Goal: Download file/media

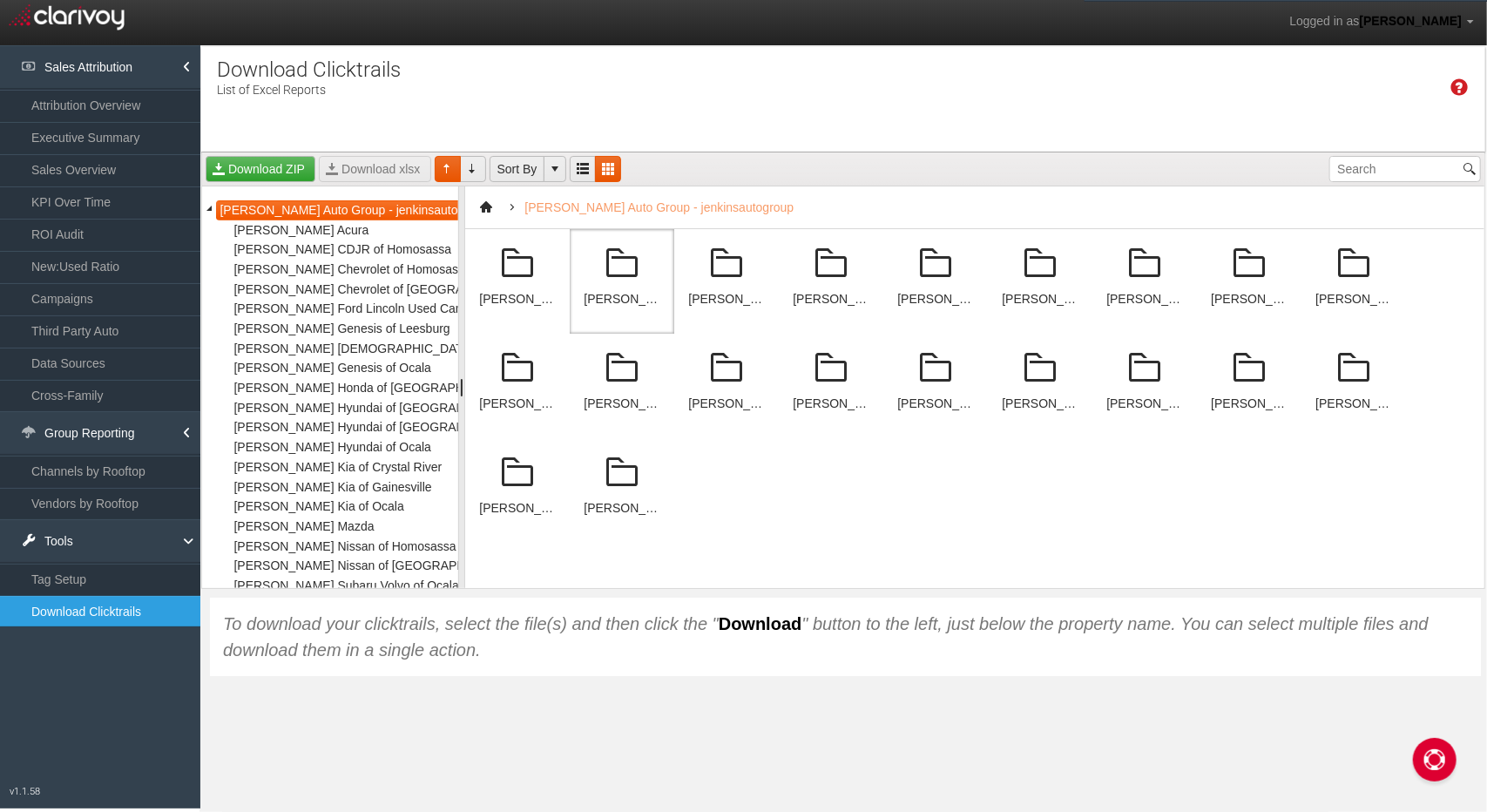
click at [638, 308] on div "[PERSON_NAME] CDJR of Homosassa" at bounding box center [622, 282] width 105 height 105
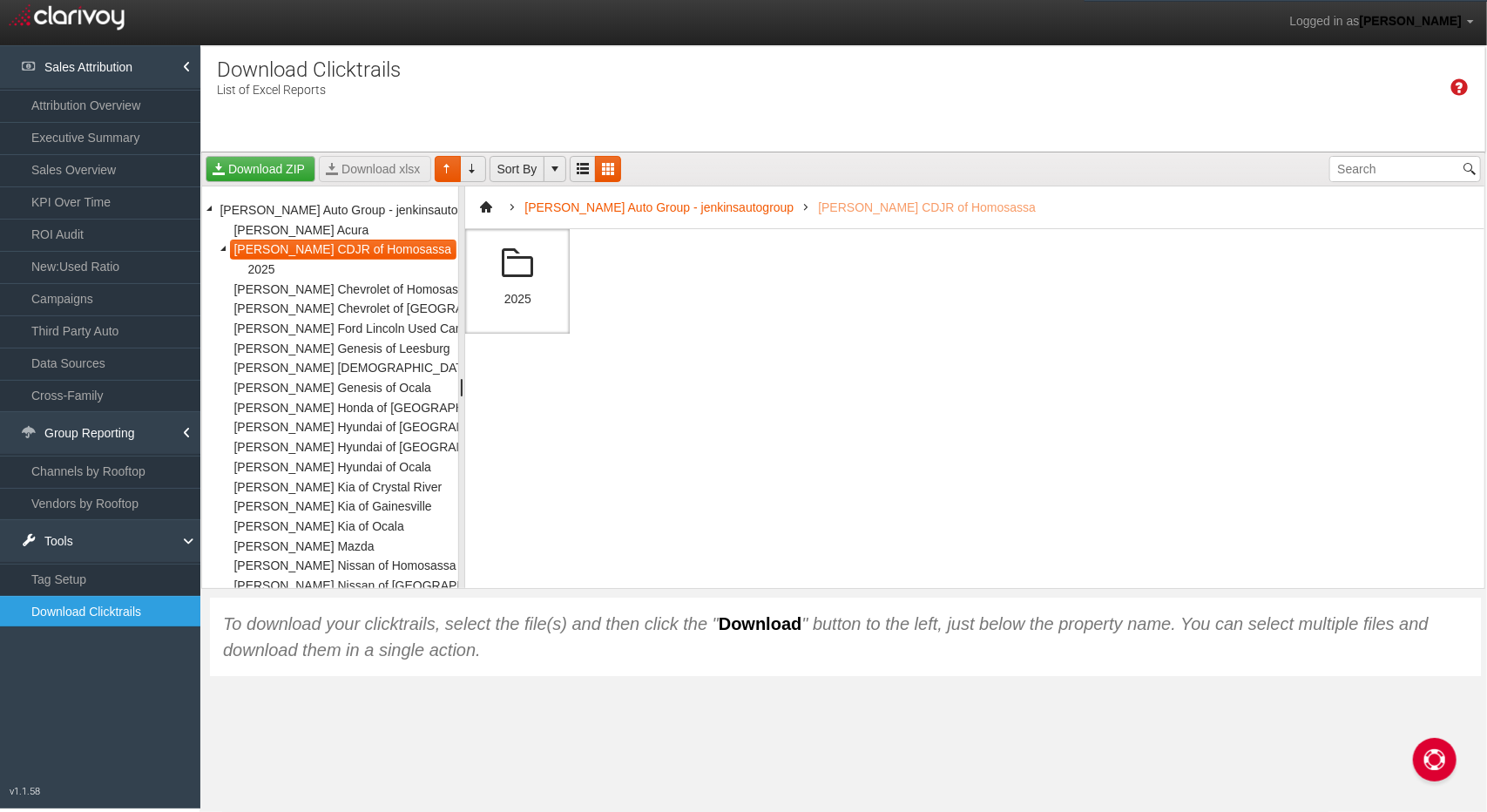
click at [529, 284] on div "2025" at bounding box center [517, 282] width 105 height 105
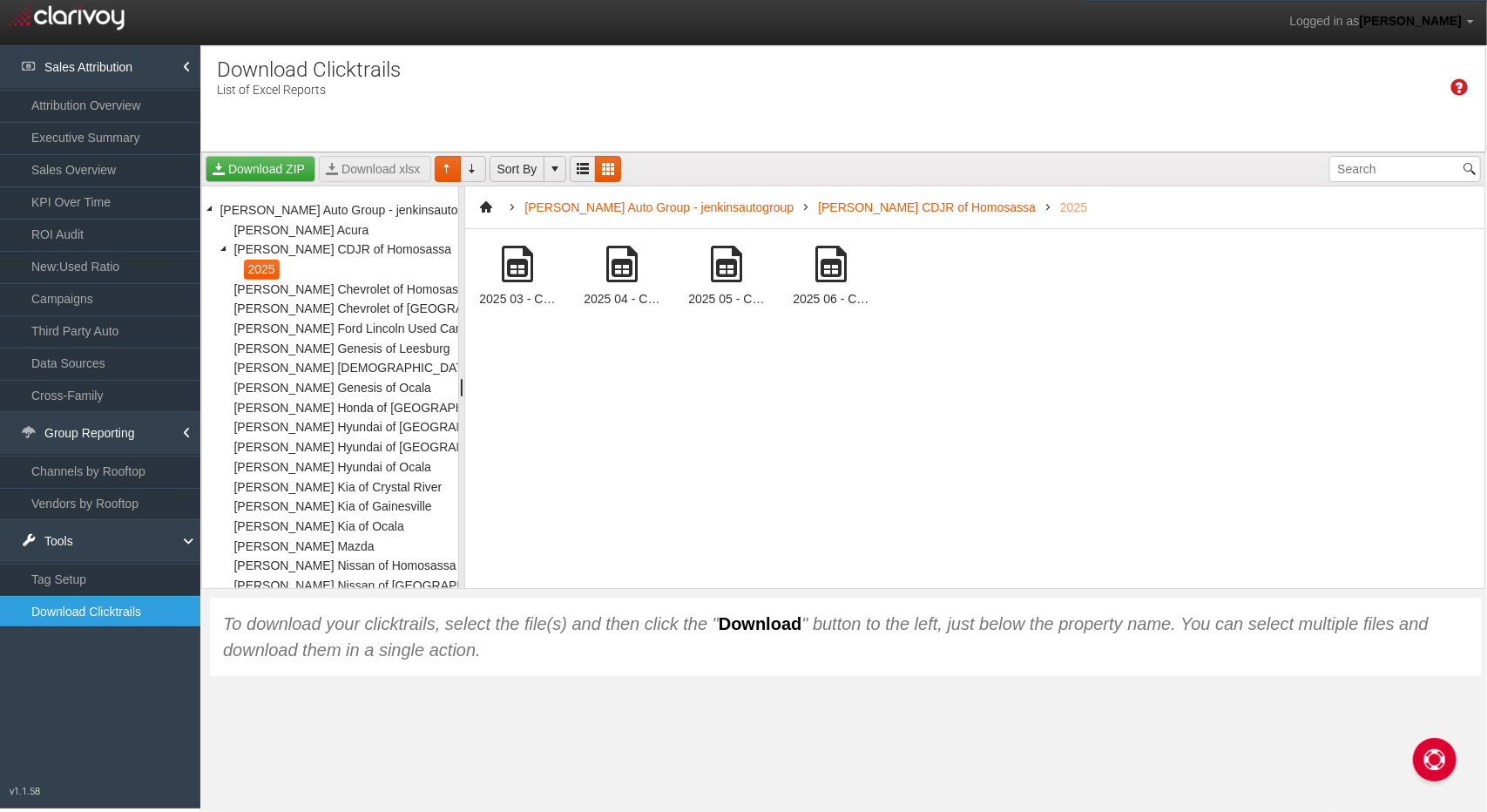
click at [836, 275] on span at bounding box center [831, 264] width 42 height 42
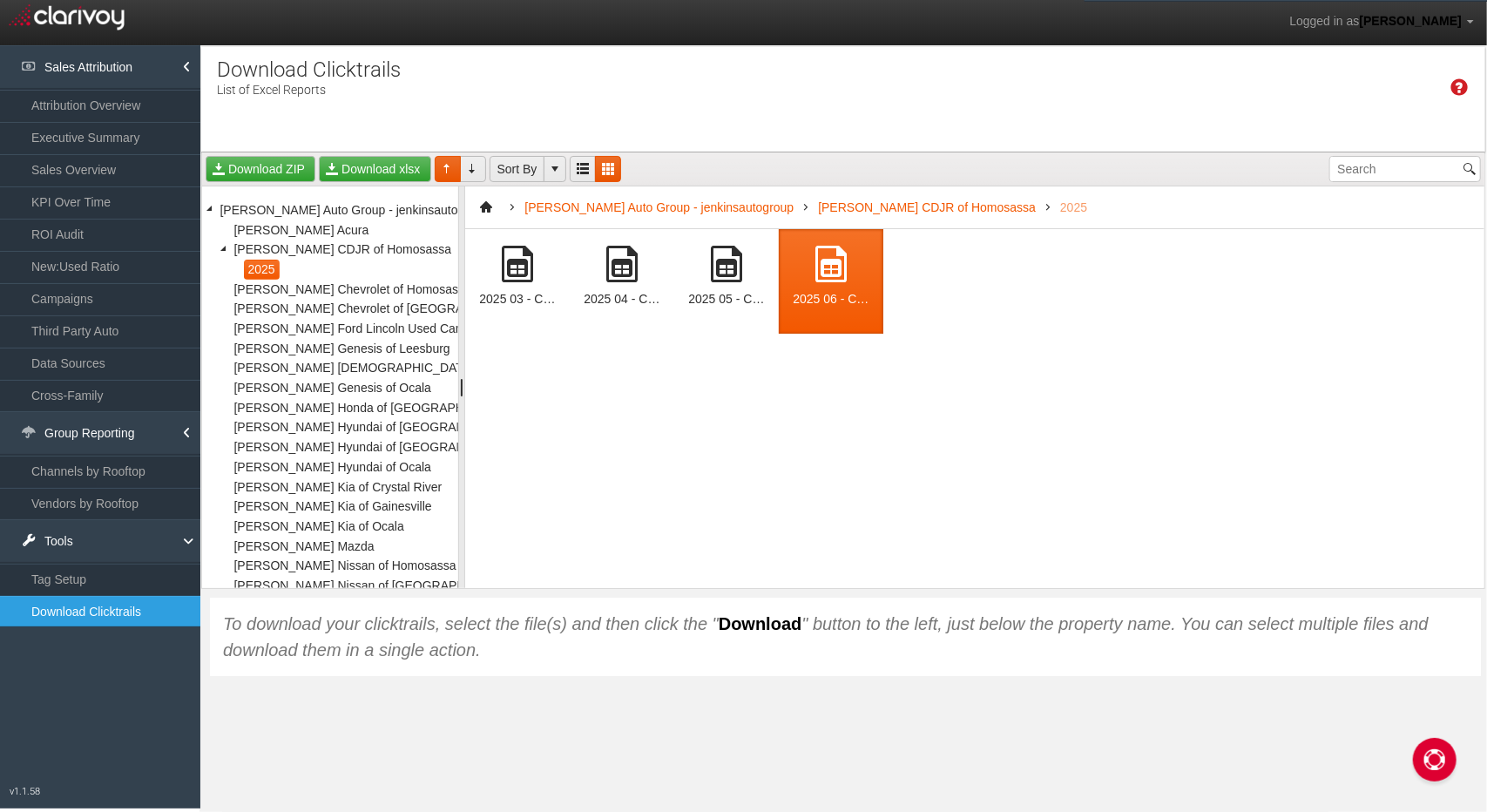
click at [838, 275] on span at bounding box center [831, 264] width 42 height 42
click at [838, 273] on span at bounding box center [831, 264] width 42 height 42
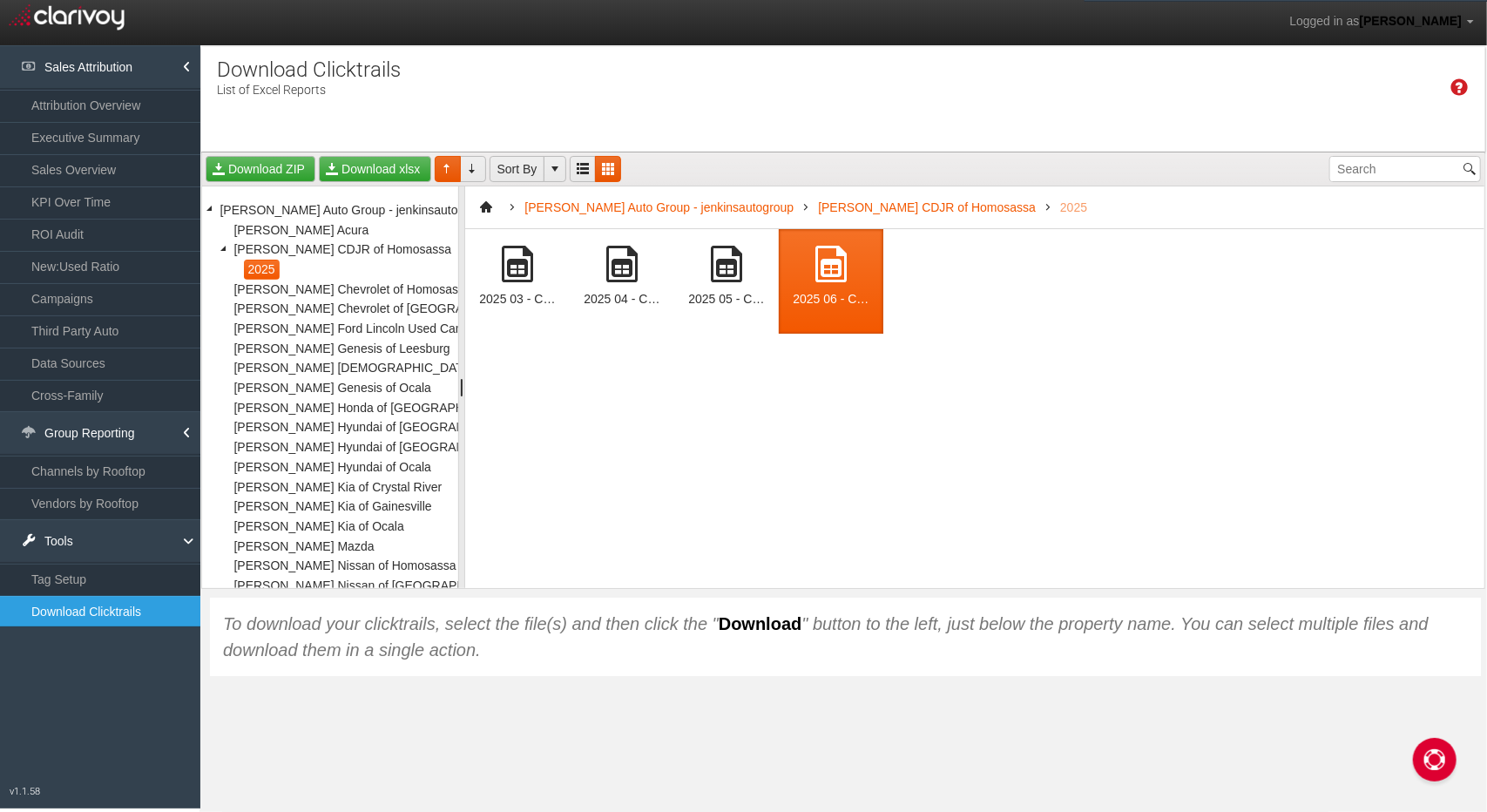
click at [838, 273] on span at bounding box center [831, 264] width 42 height 42
drag, startPoint x: 840, startPoint y: 301, endPoint x: 955, endPoint y: 240, distance: 130.2
click at [955, 240] on div "2025 03 - Clarivoy Clicktrails - [PERSON_NAME] CDJR of Homosassa (52546)[1991].…" at bounding box center [974, 408] width 1019 height 358
click at [887, 258] on div "2025 03 - Clarivoy Clicktrails - [PERSON_NAME] CDJR of Homosassa (52546)[1991].…" at bounding box center [974, 408] width 1019 height 358
click at [399, 174] on link "Download xlsx" at bounding box center [374, 169] width 112 height 26
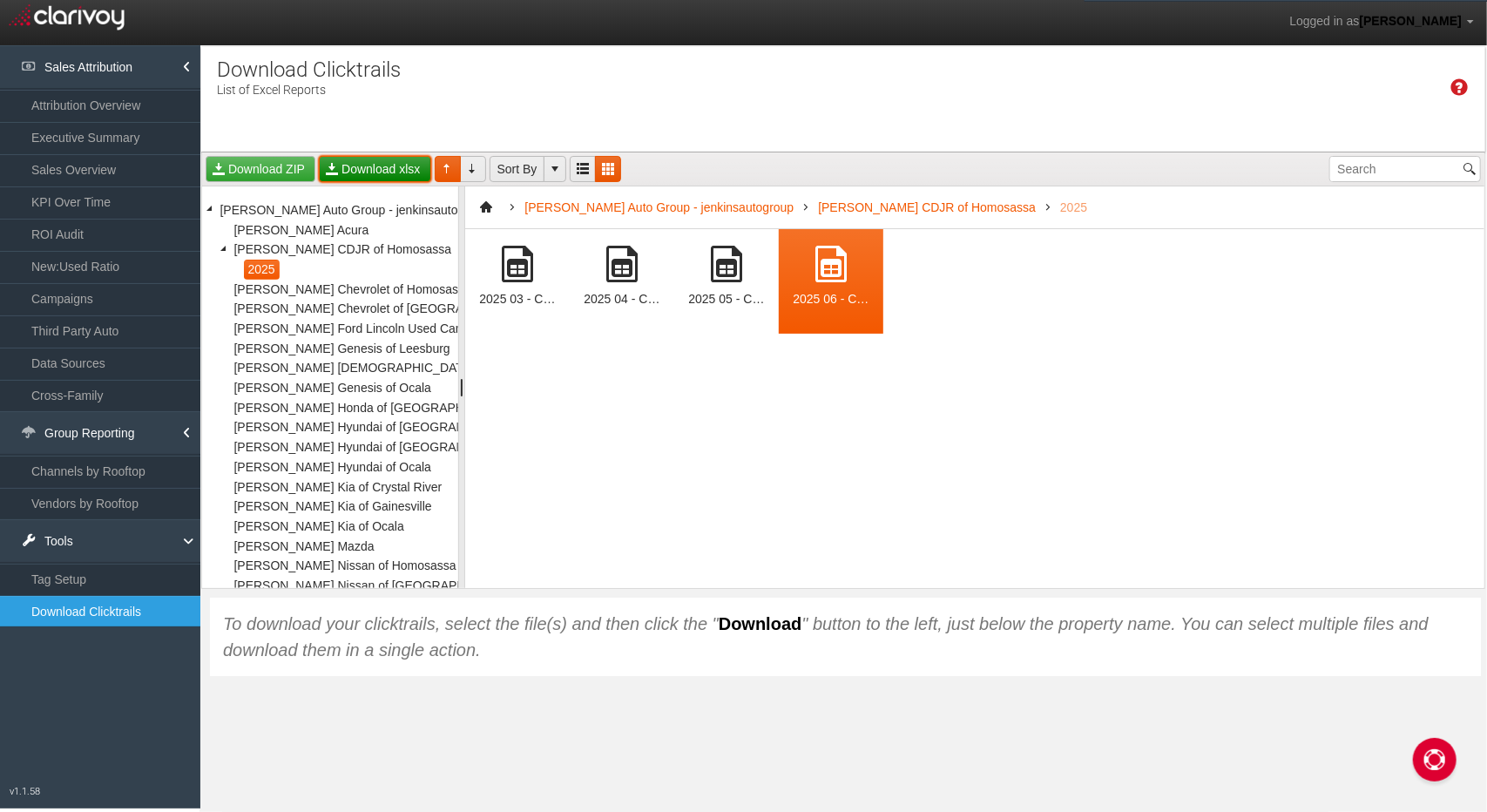
click at [361, 174] on link "Download xlsx" at bounding box center [374, 169] width 112 height 26
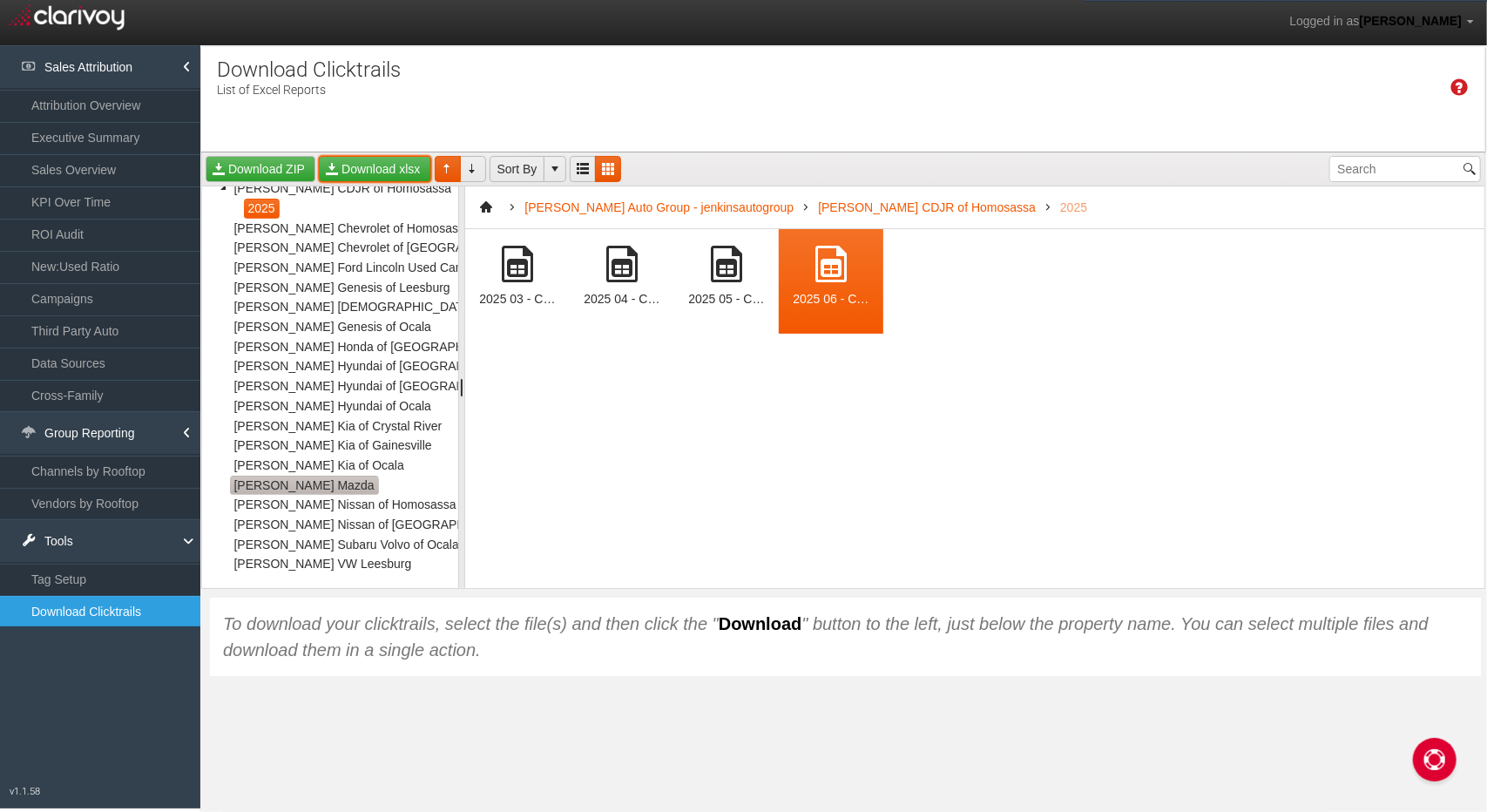
click at [309, 479] on span "[PERSON_NAME] Mazda" at bounding box center [304, 485] width 149 height 20
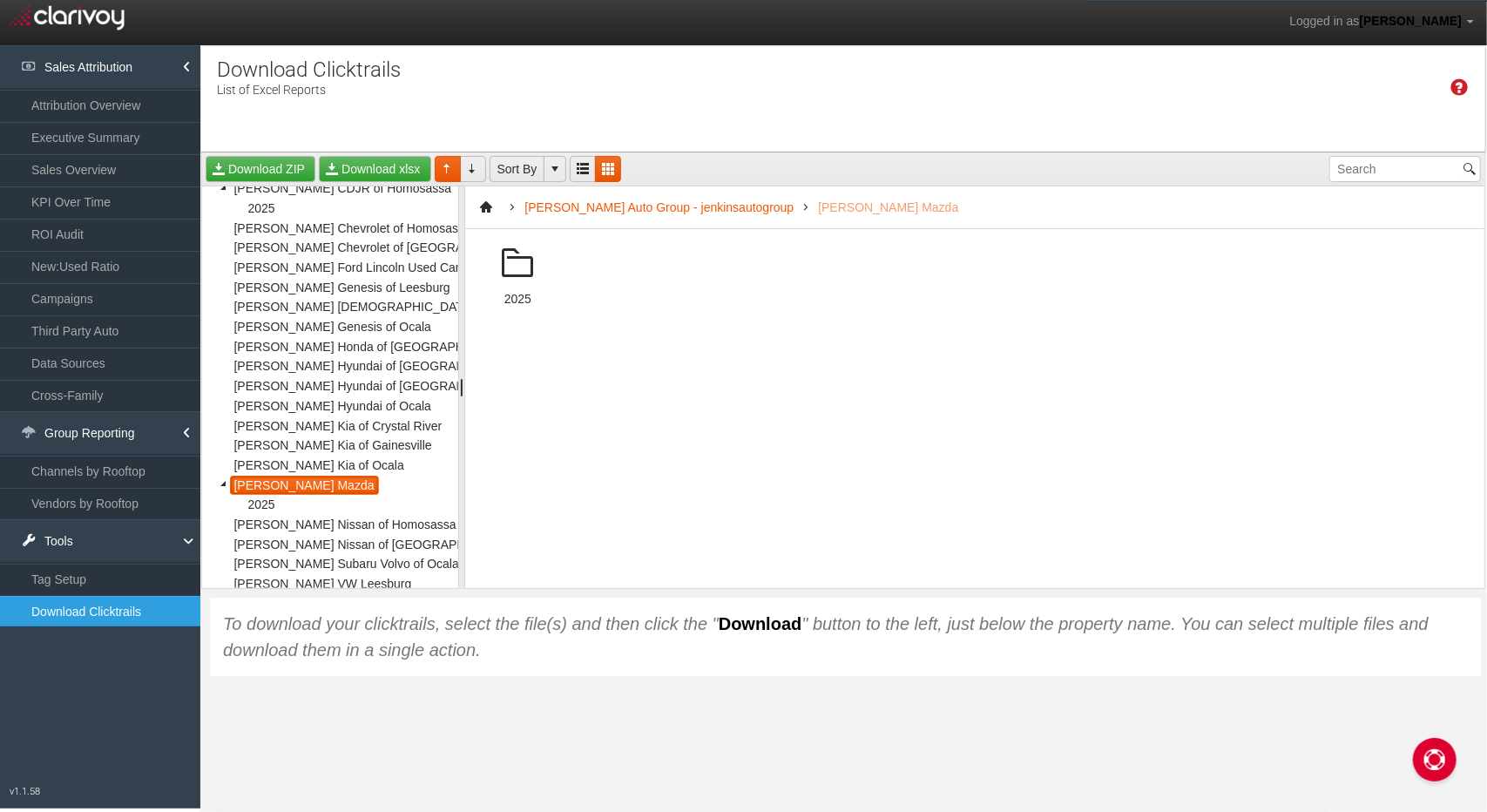
click at [515, 276] on span at bounding box center [517, 264] width 42 height 42
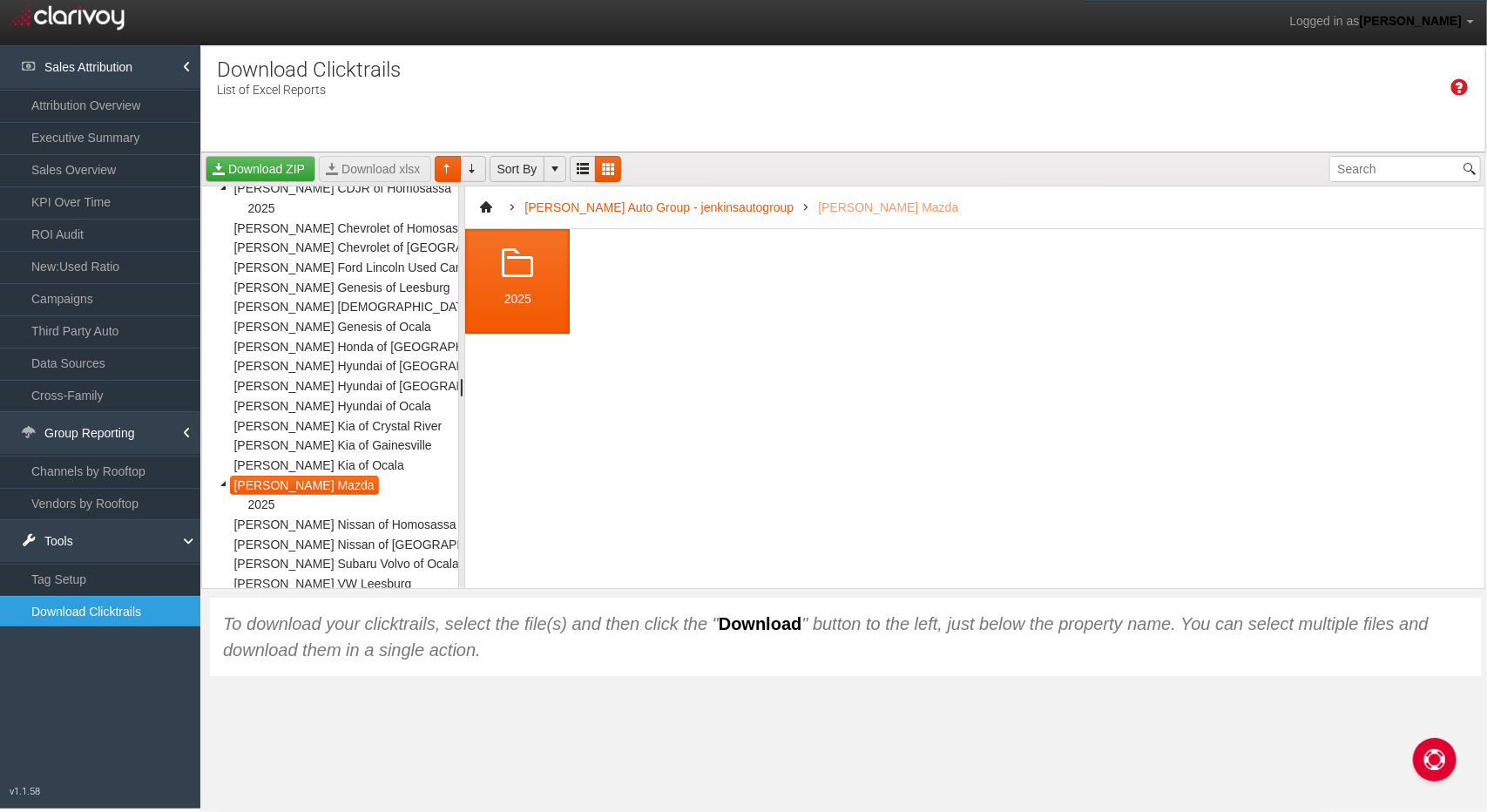
click at [514, 276] on span at bounding box center [517, 264] width 42 height 42
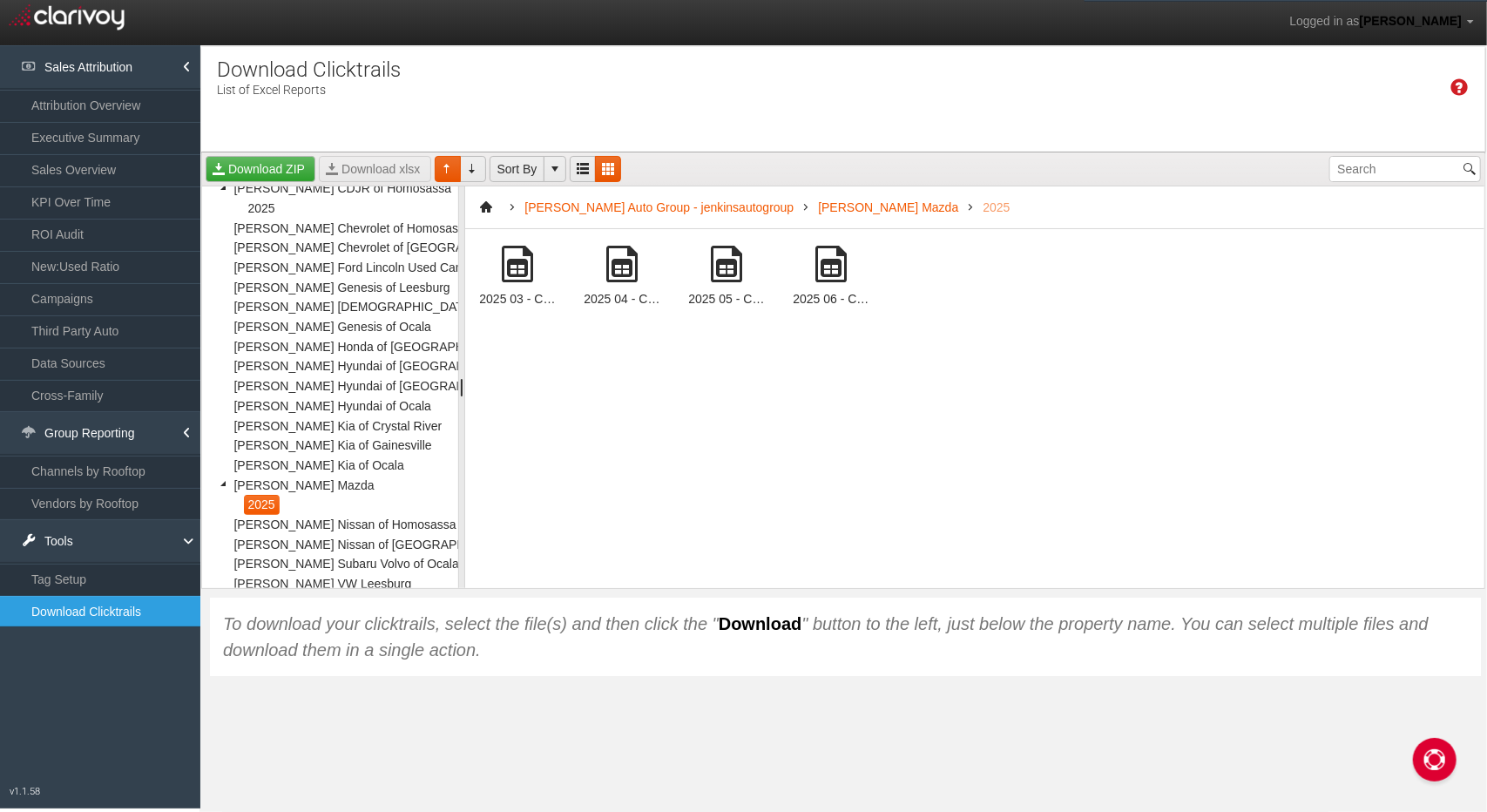
click at [820, 268] on span at bounding box center [831, 264] width 42 height 42
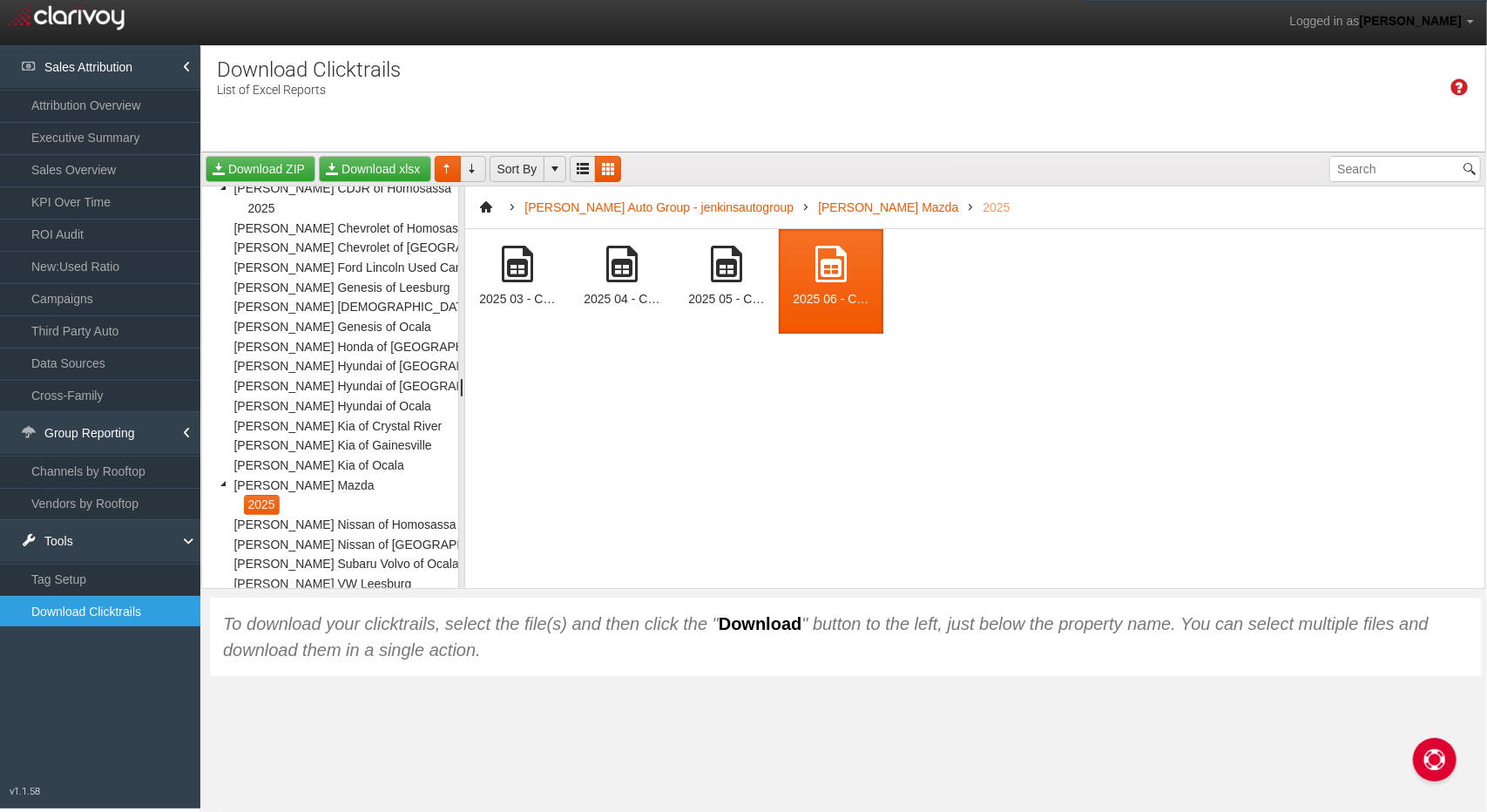
click at [820, 268] on span at bounding box center [831, 264] width 42 height 42
click at [374, 161] on link "Download xlsx" at bounding box center [374, 169] width 112 height 26
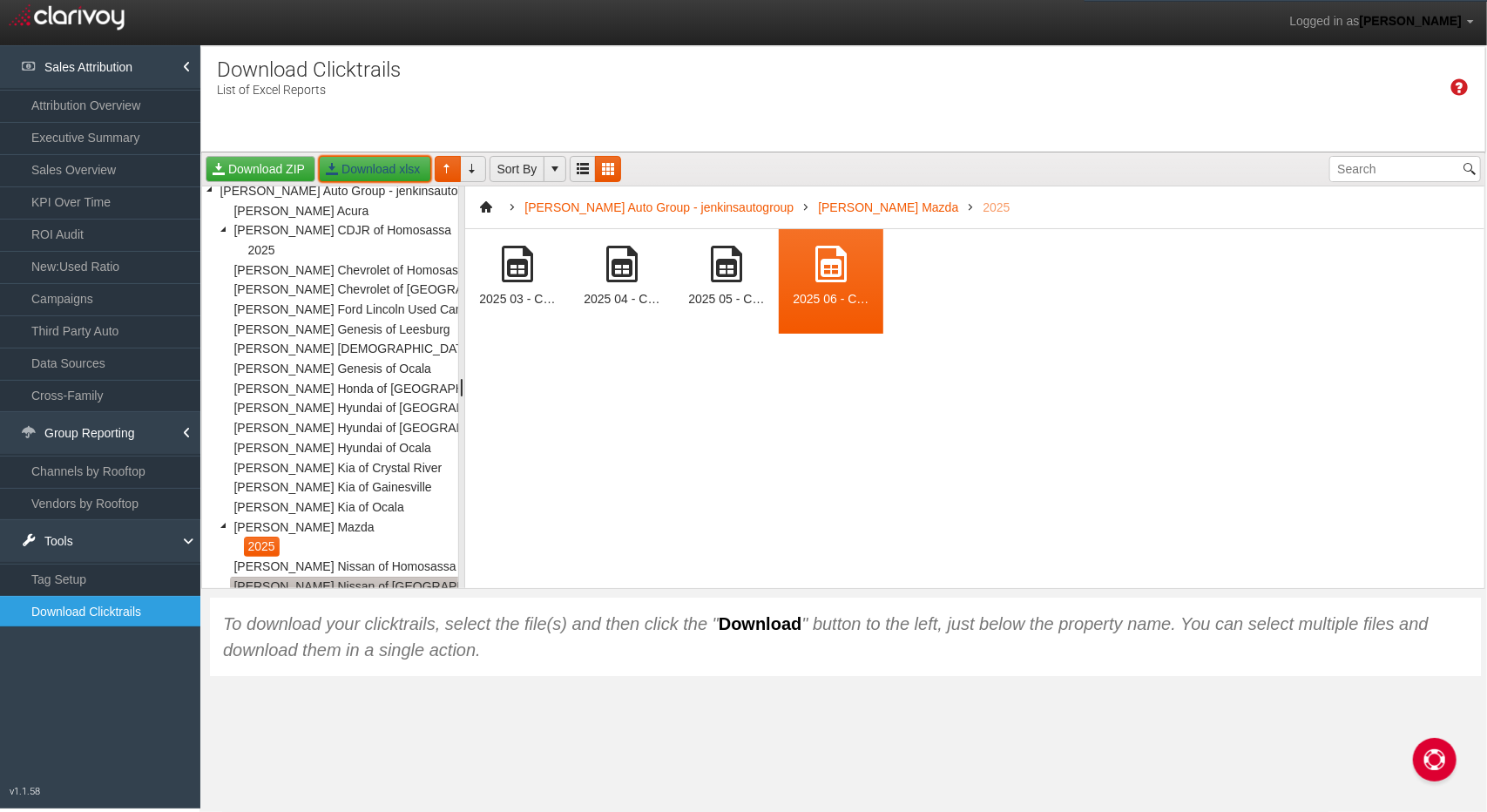
scroll to position [0, 0]
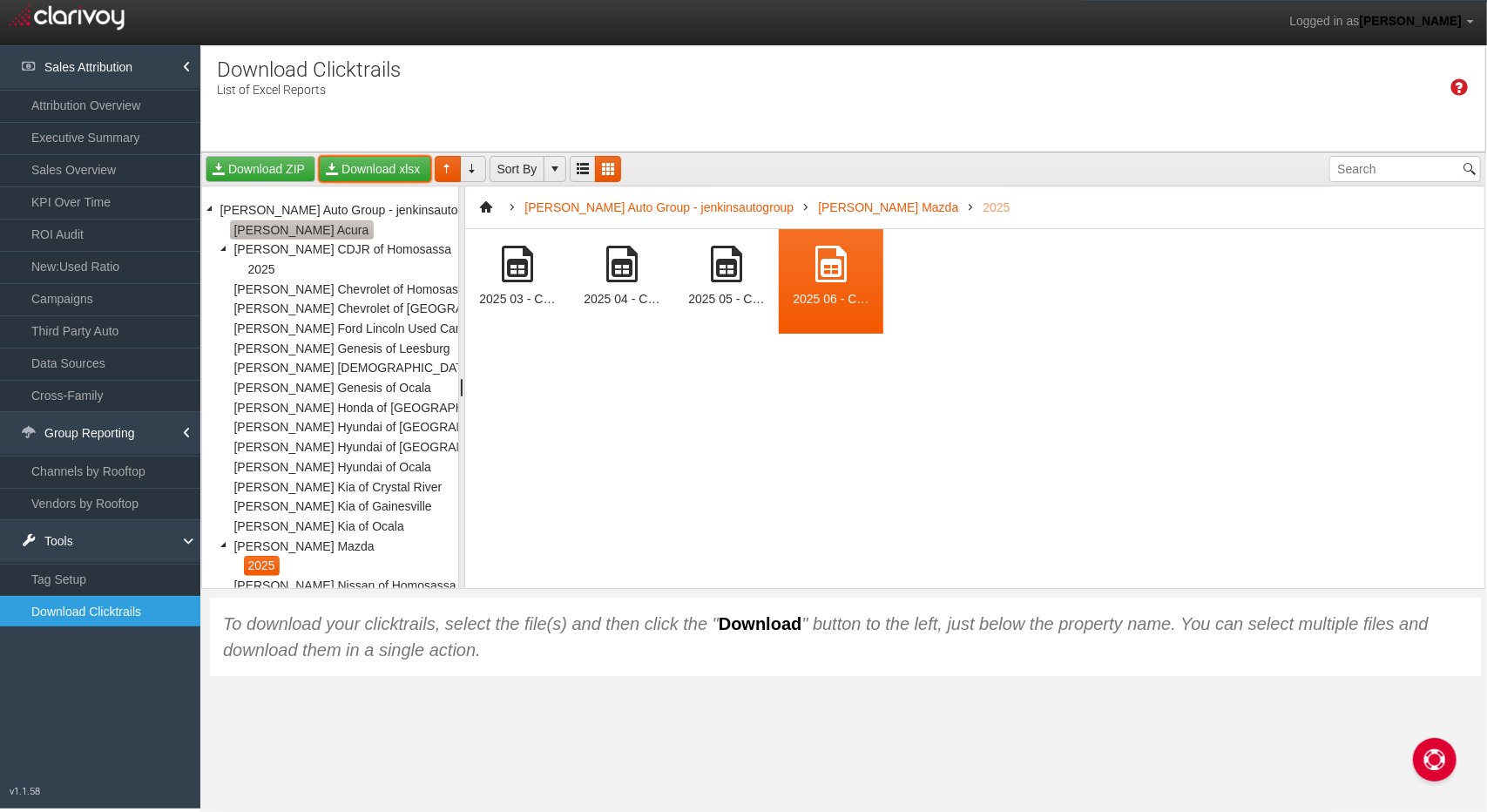
click at [292, 230] on span "[PERSON_NAME] Acura" at bounding box center [302, 230] width 144 height 20
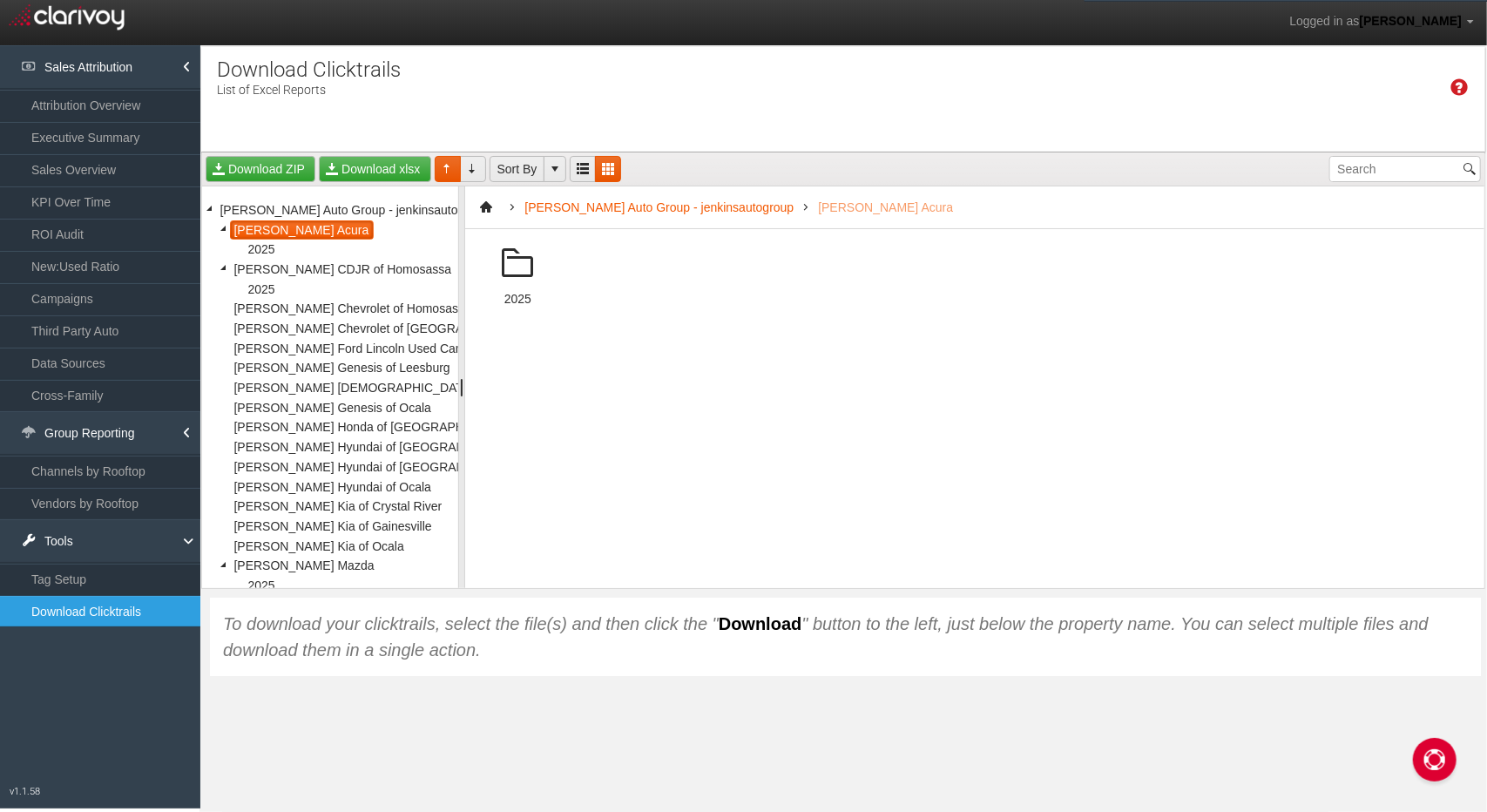
click at [298, 227] on span "[PERSON_NAME] Acura" at bounding box center [302, 230] width 144 height 20
click at [525, 290] on div "2025" at bounding box center [517, 282] width 105 height 105
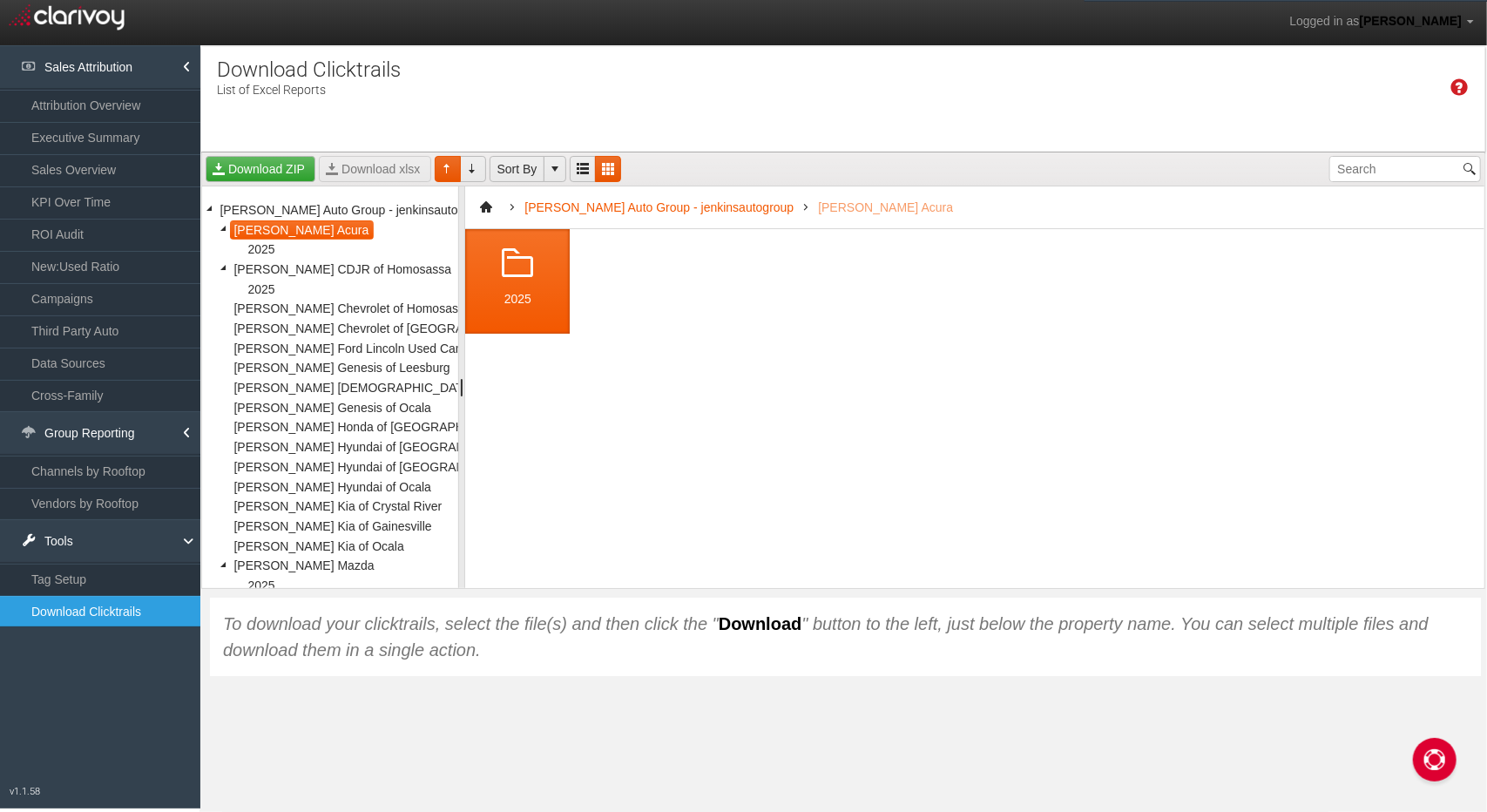
click at [524, 290] on div "2025" at bounding box center [517, 282] width 105 height 105
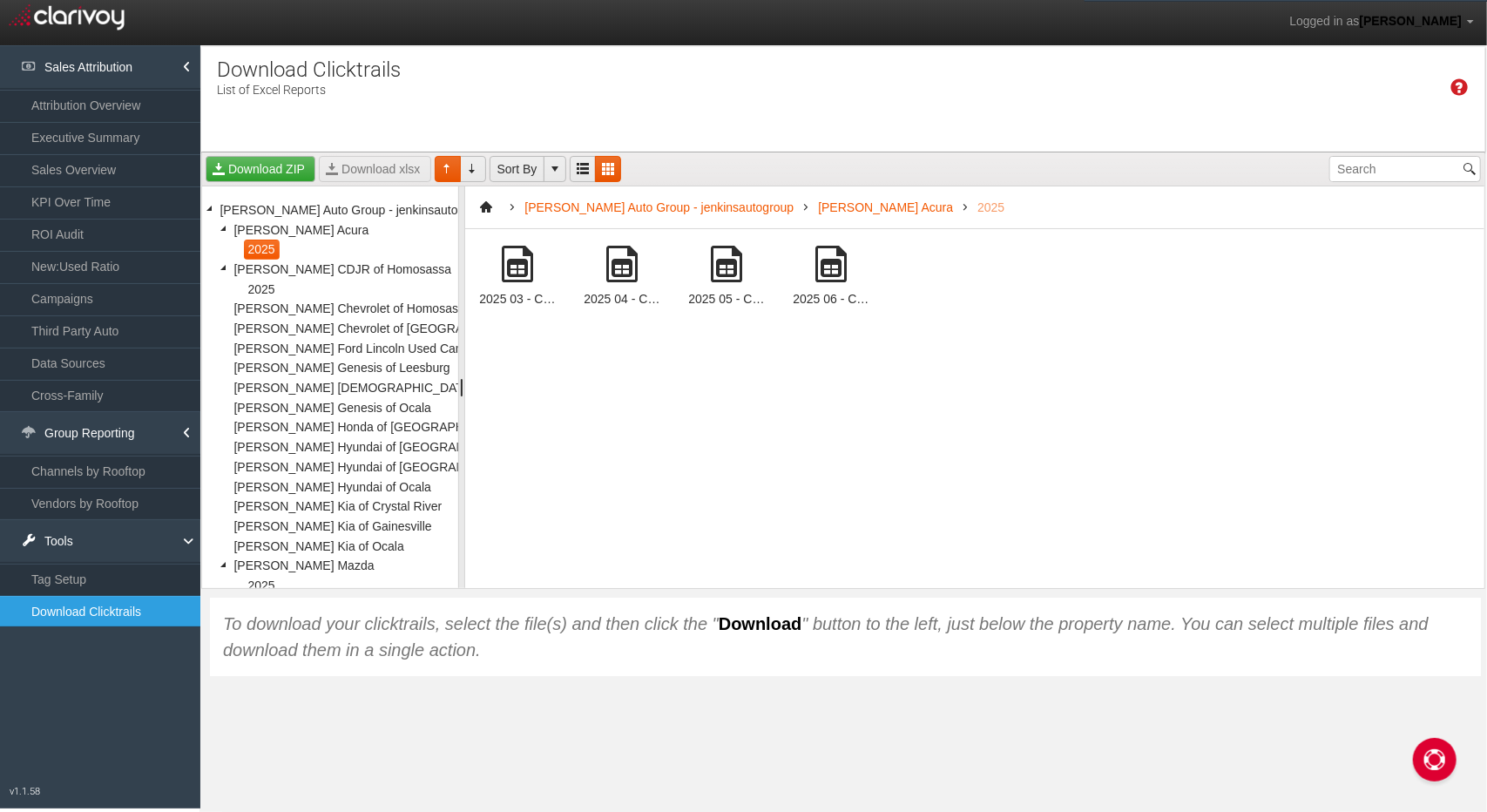
click at [829, 277] on span at bounding box center [831, 264] width 42 height 42
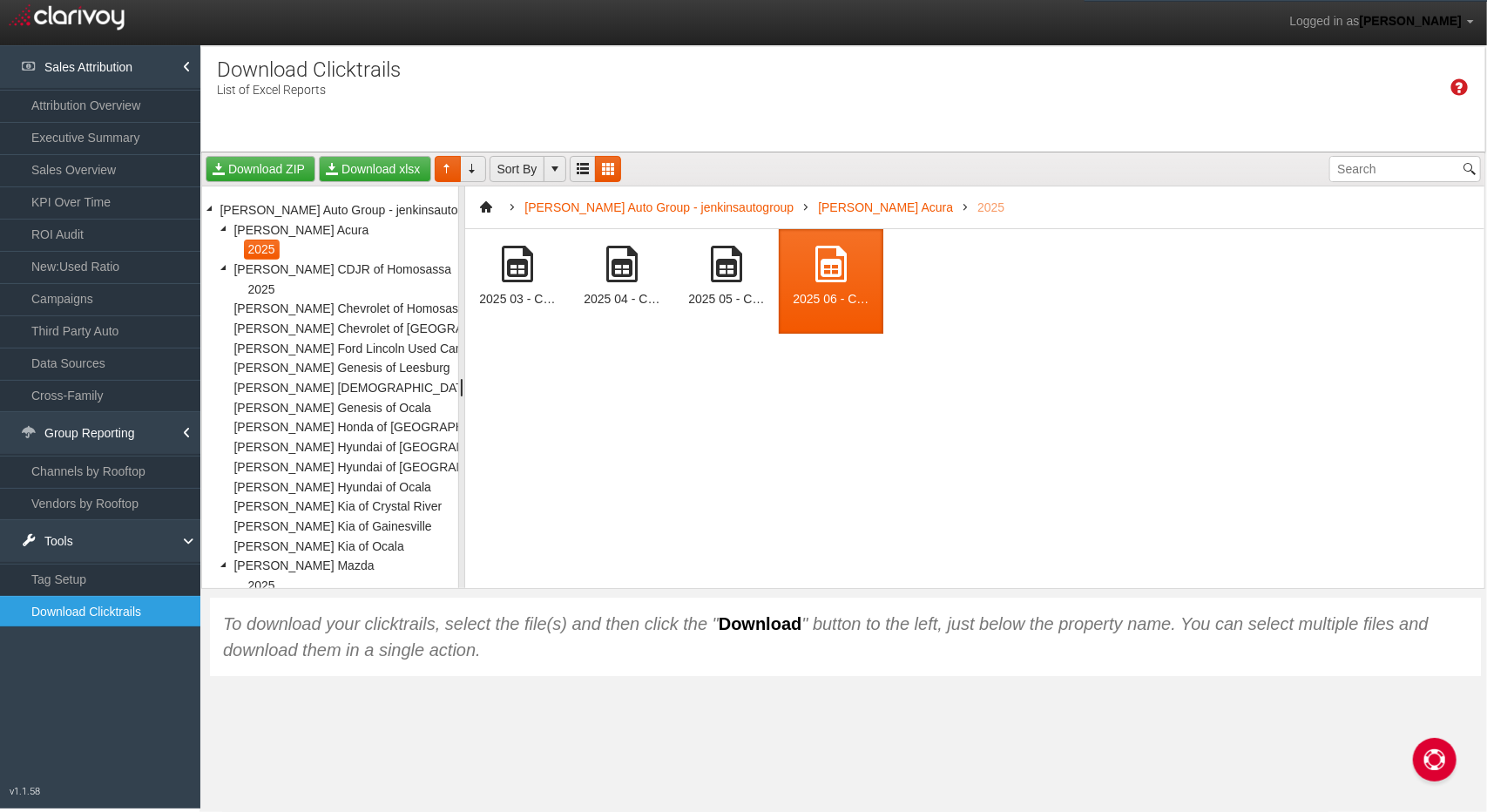
click at [829, 277] on span at bounding box center [831, 264] width 42 height 42
click at [367, 164] on link "Download xlsx" at bounding box center [374, 169] width 112 height 26
click at [793, 403] on div "2025 03 - Clarivoy Clicktrails - [PERSON_NAME] Acura (53014)[1991].xlsx 2025 04…" at bounding box center [974, 408] width 1019 height 358
click at [835, 297] on div "2025 06 - Clarivoy Clicktrails - [PERSON_NAME] Acura (53014)[1991].xlsx" at bounding box center [831, 299] width 77 height 15
click at [853, 270] on div at bounding box center [831, 264] width 77 height 42
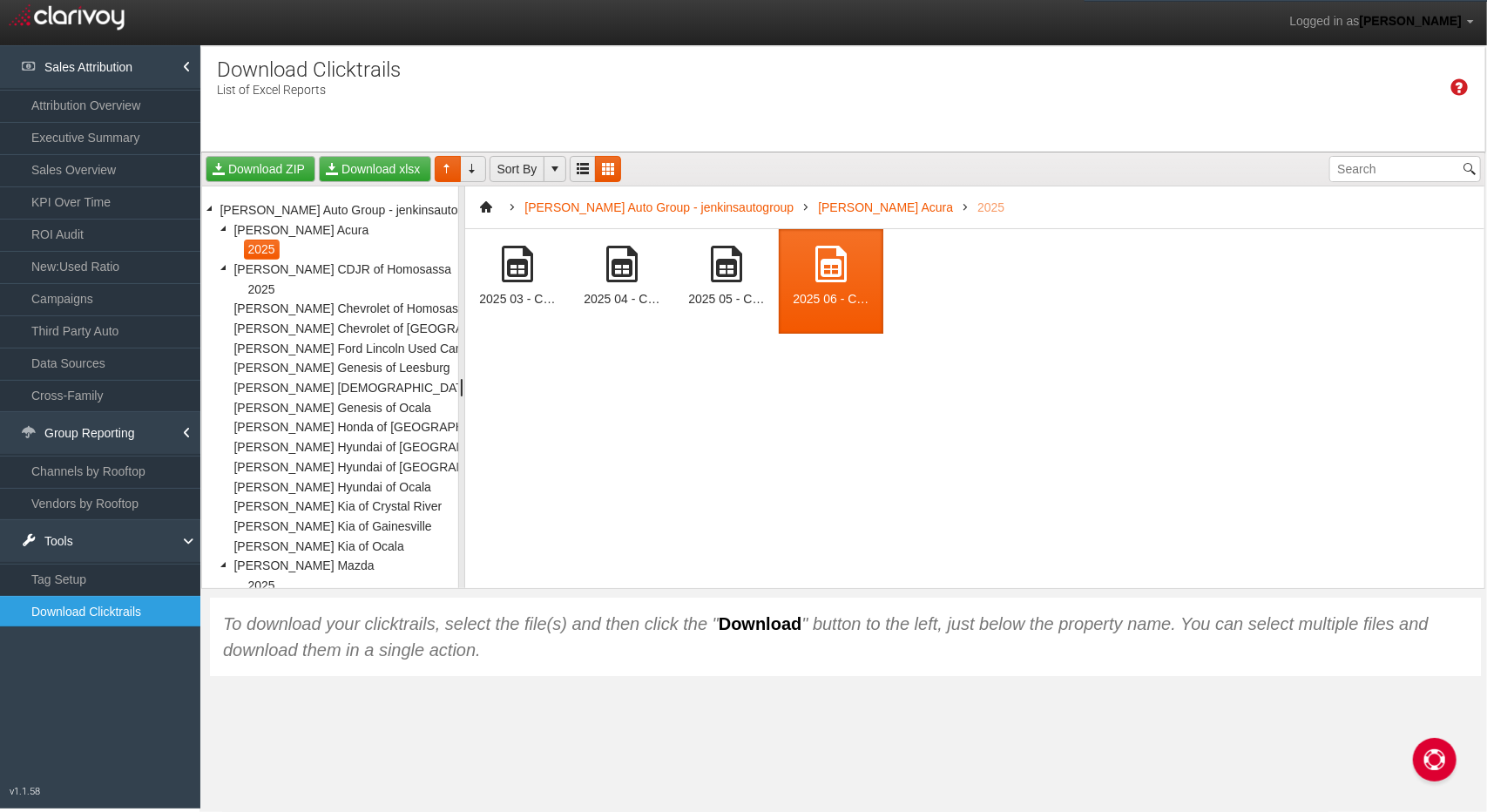
click at [853, 270] on div at bounding box center [831, 264] width 77 height 42
click at [365, 172] on link "Download xlsx" at bounding box center [374, 169] width 112 height 26
click at [402, 162] on link "Download xlsx" at bounding box center [374, 169] width 112 height 26
click at [372, 144] on div "Time Zone: Eastern Property Loading [PERSON_NAME] Acura [PERSON_NAME] CDJR of H…" at bounding box center [843, 99] width 1284 height 105
click at [369, 168] on link "Download xlsx" at bounding box center [374, 169] width 112 height 26
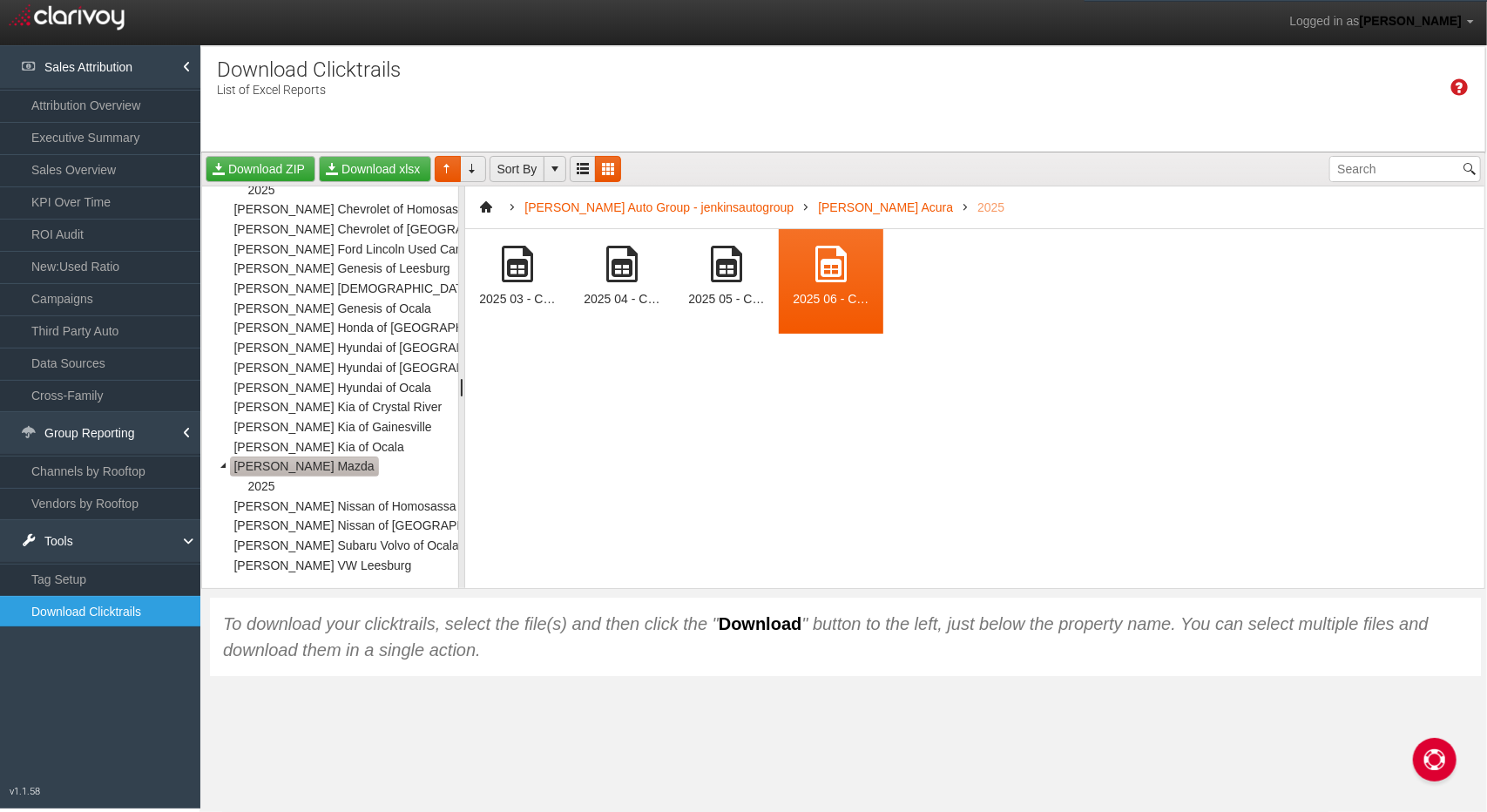
click at [316, 456] on span "[PERSON_NAME] Mazda" at bounding box center [304, 466] width 149 height 20
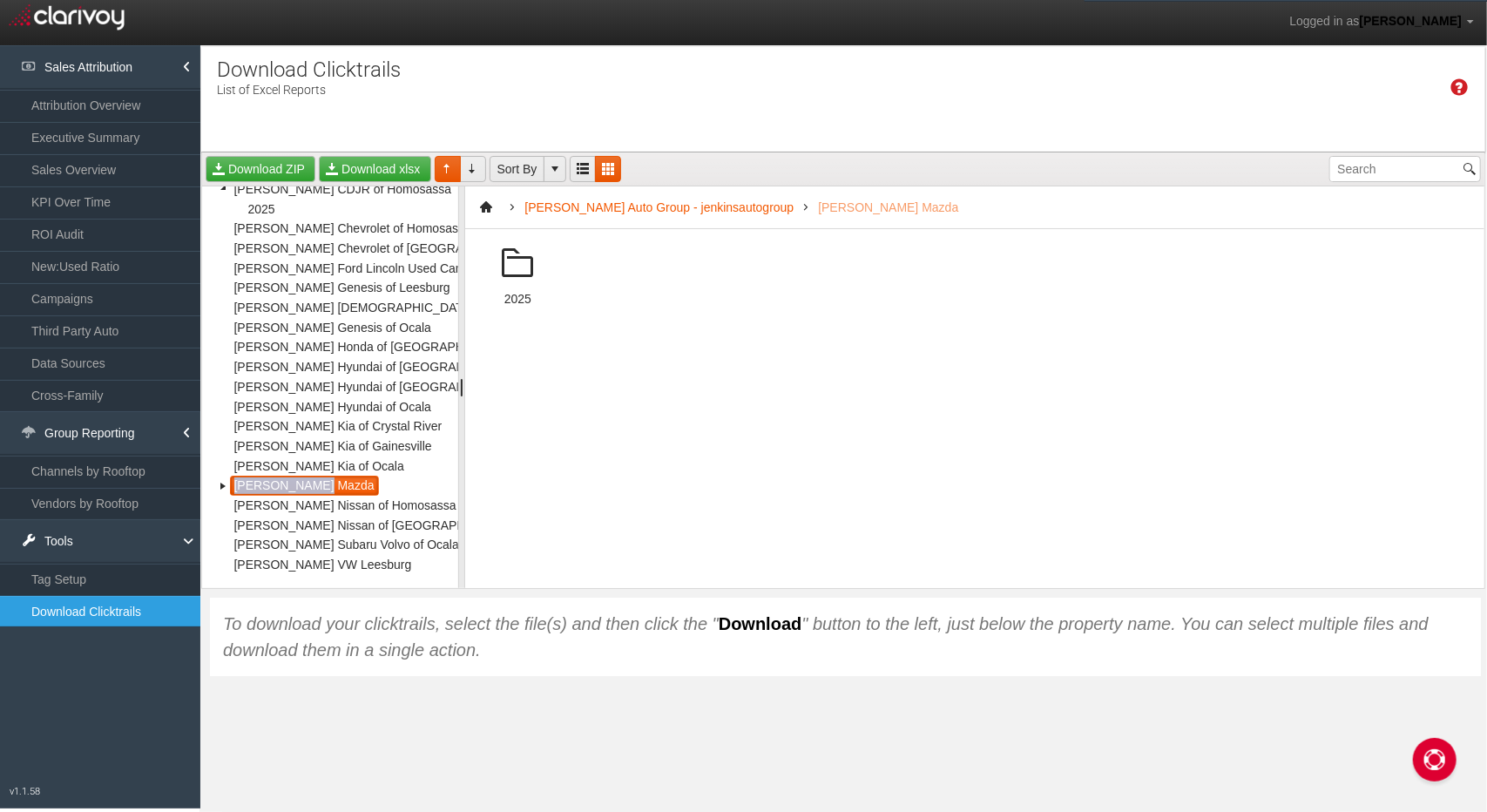
scroll to position [80, 0]
click at [300, 475] on span "[PERSON_NAME] Mazda" at bounding box center [304, 485] width 149 height 20
click at [556, 452] on div "2025" at bounding box center [974, 408] width 1019 height 358
click at [302, 476] on span "[PERSON_NAME] Mazda" at bounding box center [304, 485] width 149 height 20
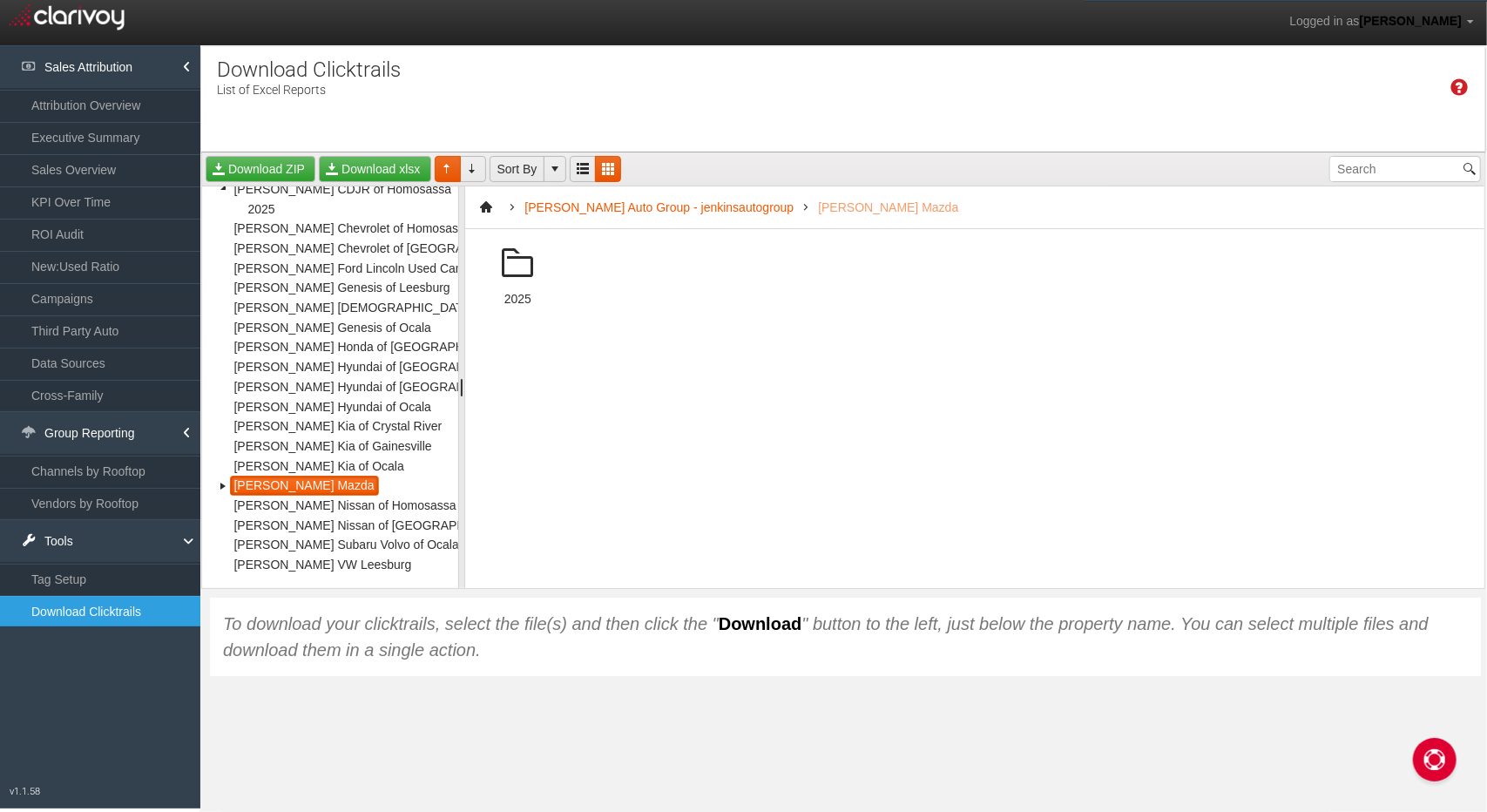
click at [512, 297] on div "2025" at bounding box center [517, 299] width 77 height 15
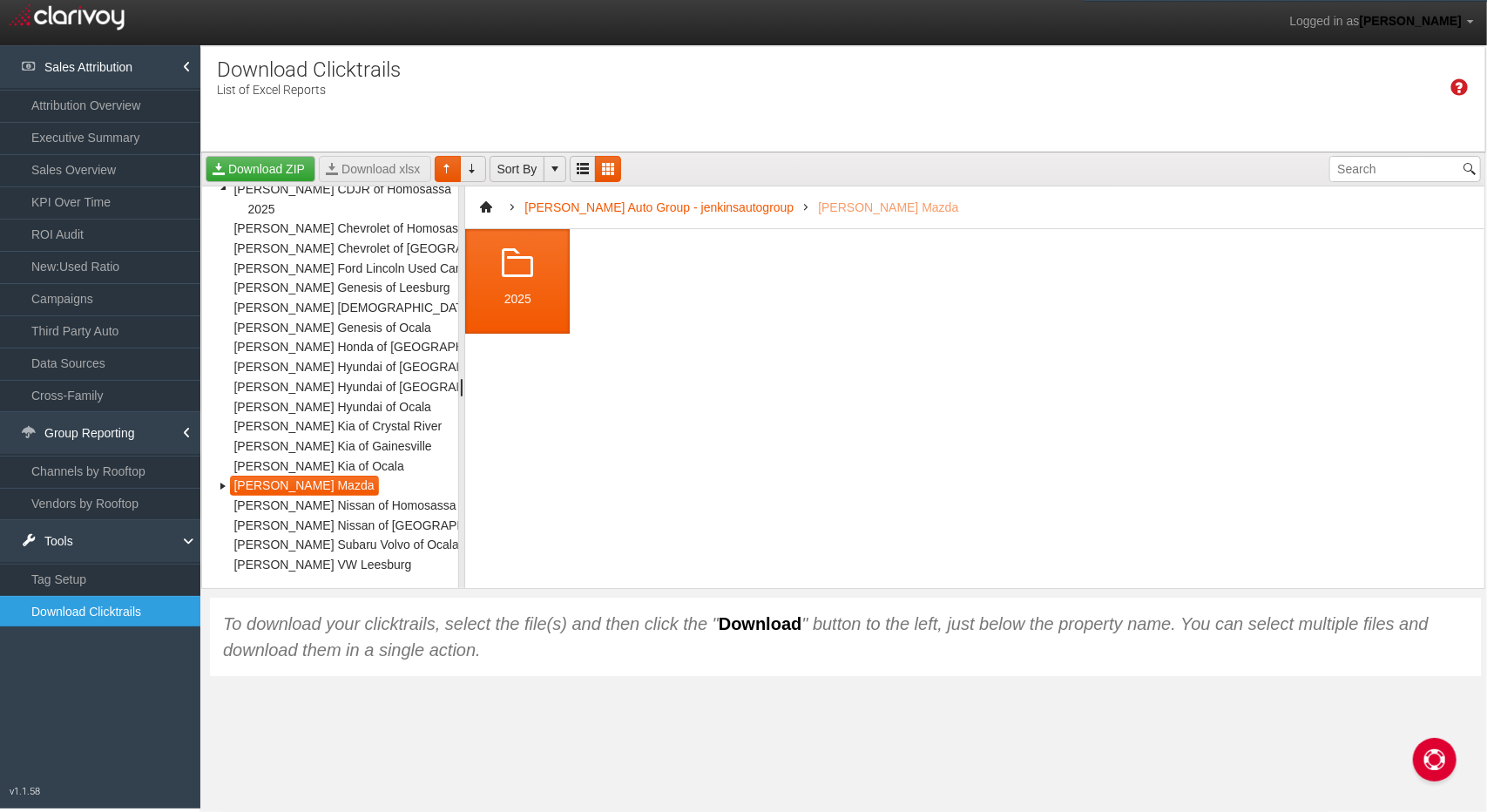
click at [512, 297] on div "2025" at bounding box center [517, 299] width 77 height 15
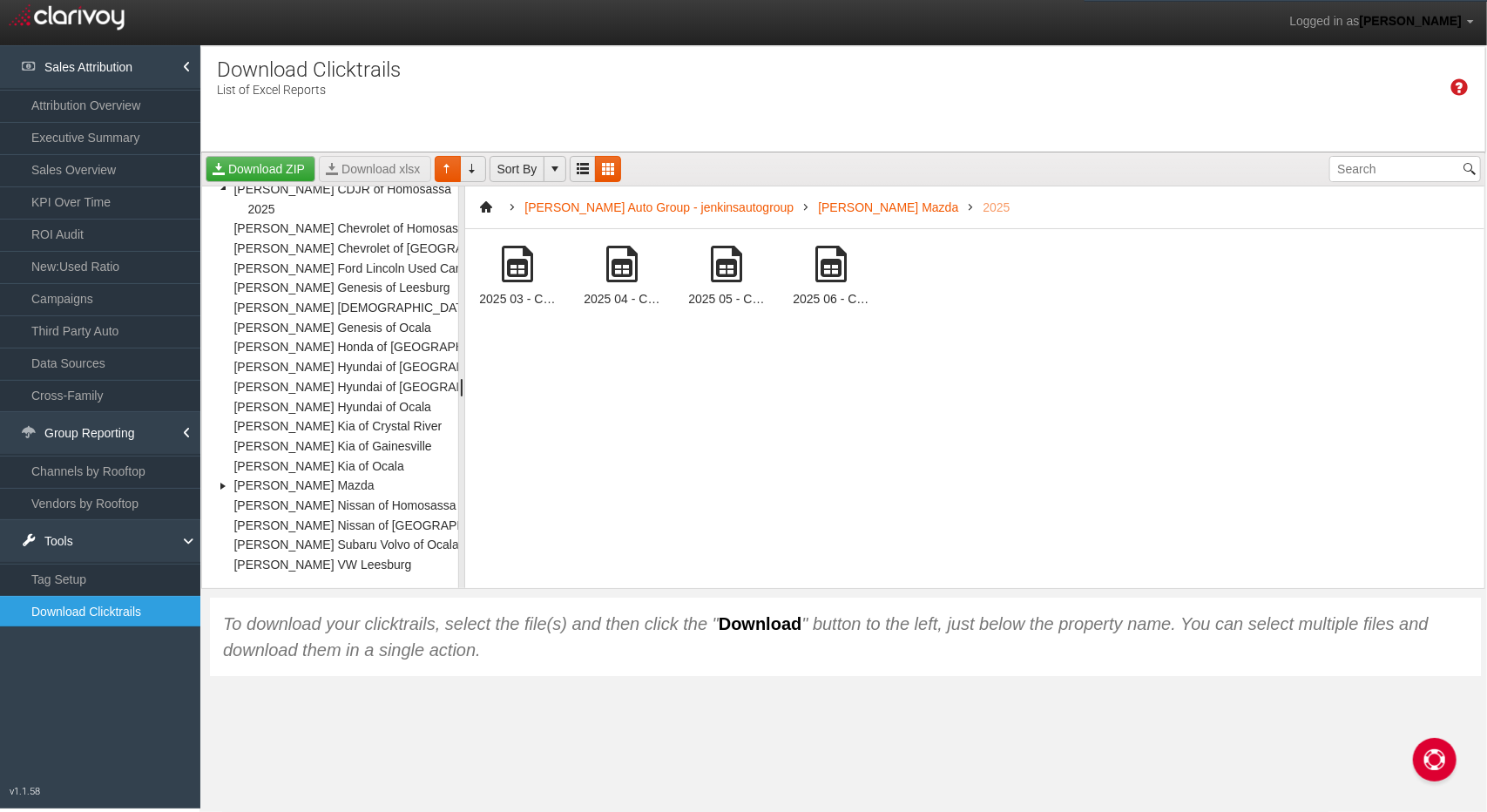
click at [836, 282] on span at bounding box center [831, 264] width 42 height 42
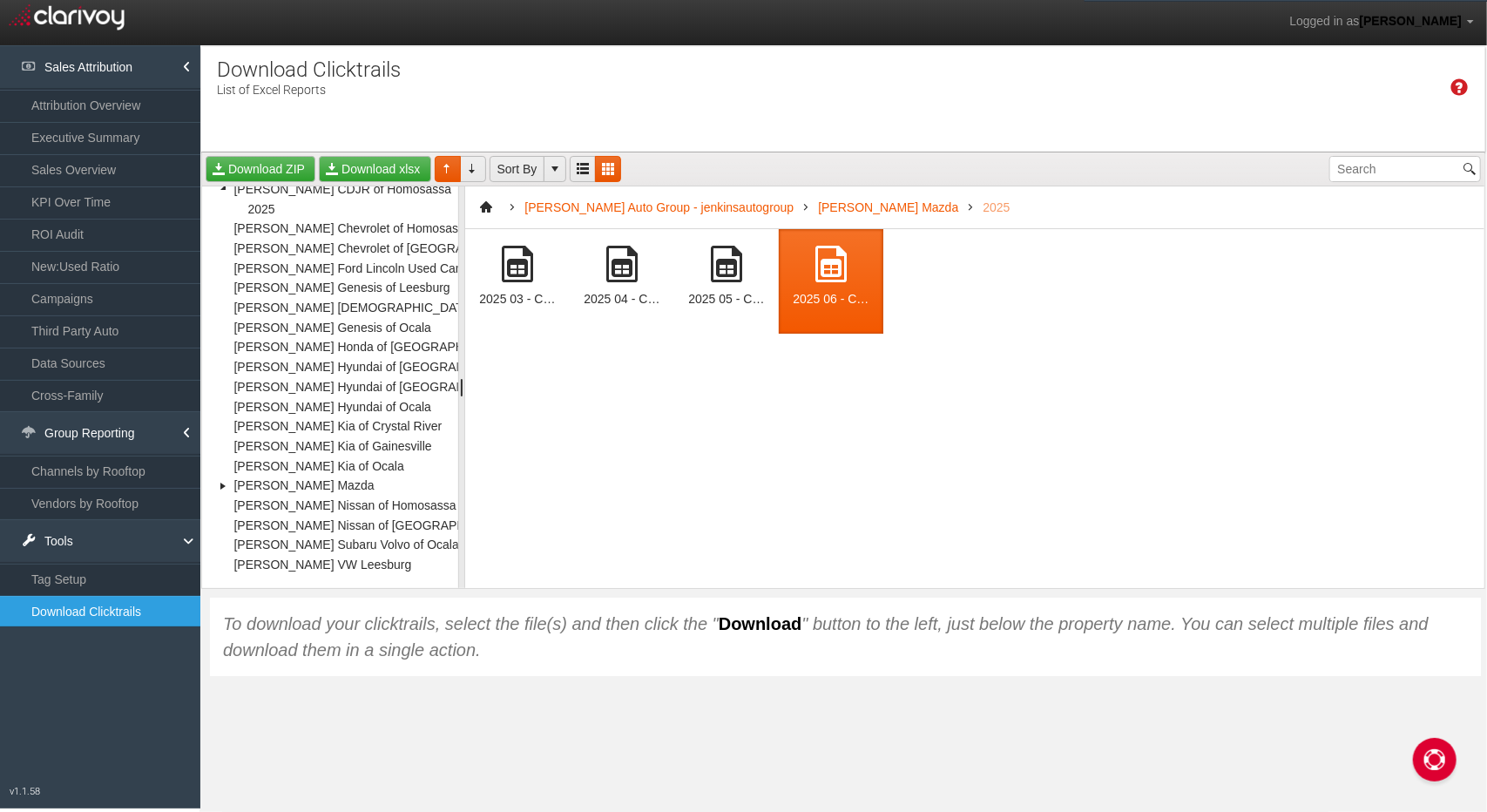
click at [836, 280] on span at bounding box center [831, 264] width 42 height 42
click at [838, 269] on span at bounding box center [831, 264] width 42 height 42
click at [399, 165] on link "Download xlsx" at bounding box center [374, 169] width 112 height 26
click at [716, 67] on div "Time Zone: Eastern" at bounding box center [843, 84] width 1284 height 57
